Goal: Navigation & Orientation: Find specific page/section

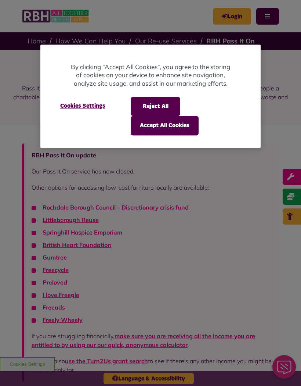
click at [164, 128] on button "Accept All Cookies" at bounding box center [165, 125] width 68 height 19
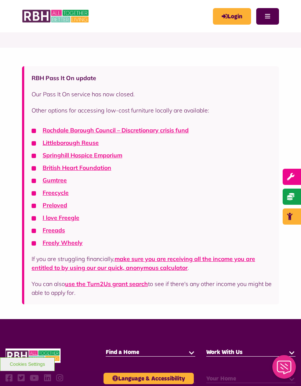
scroll to position [79, 0]
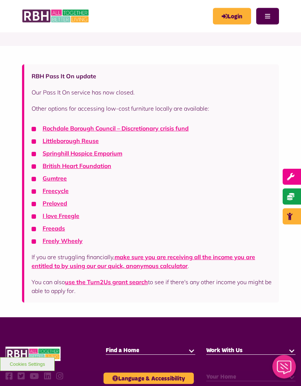
click at [92, 155] on link "Springhill Hospice Emporium" at bounding box center [83, 153] width 80 height 7
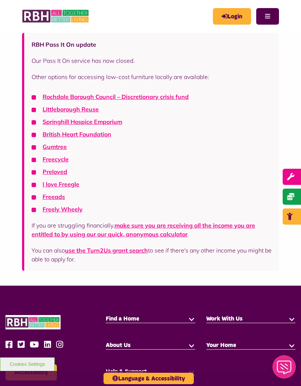
scroll to position [111, 0]
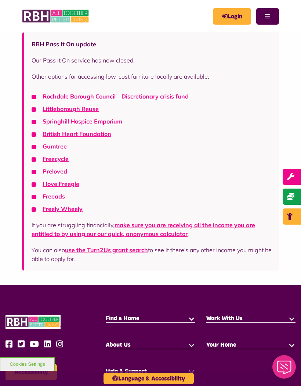
click at [87, 110] on link "Littleborough Reuse" at bounding box center [71, 108] width 56 height 7
click at [91, 134] on link "British Heart Foundation" at bounding box center [77, 133] width 69 height 7
click at [55, 148] on link "Gumtree" at bounding box center [55, 146] width 24 height 7
click at [68, 208] on link "Freely Wheely" at bounding box center [63, 208] width 40 height 7
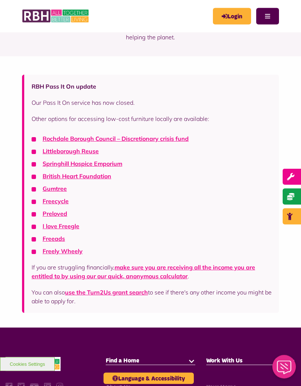
scroll to position [50, 0]
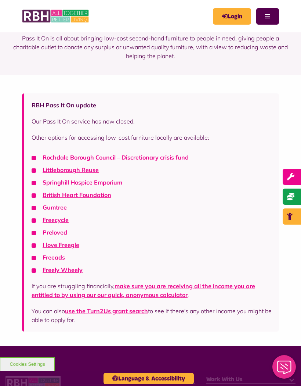
click at [65, 172] on link "Littleborough Reuse" at bounding box center [71, 169] width 56 height 7
click at [63, 183] on link "Springhill Hospice Emporium" at bounding box center [83, 182] width 80 height 7
